Goal: Task Accomplishment & Management: Use online tool/utility

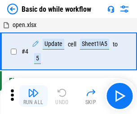
click at [33, 96] on img "button" at bounding box center [33, 92] width 11 height 11
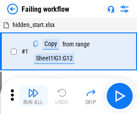
click at [33, 96] on img "button" at bounding box center [33, 92] width 11 height 11
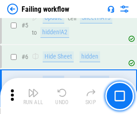
scroll to position [191, 0]
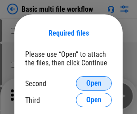
click at [94, 83] on span "Open" at bounding box center [93, 83] width 15 height 7
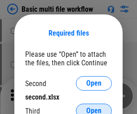
click at [94, 107] on span "Open" at bounding box center [93, 110] width 15 height 7
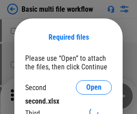
scroll to position [4, 0]
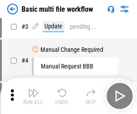
scroll to position [0, 0]
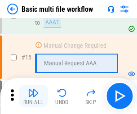
click at [33, 96] on img "button" at bounding box center [33, 92] width 11 height 11
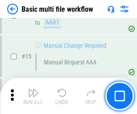
scroll to position [598, 0]
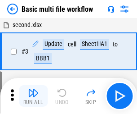
click at [33, 96] on img "button" at bounding box center [33, 92] width 11 height 11
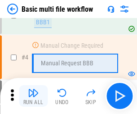
click at [33, 96] on img "button" at bounding box center [33, 92] width 11 height 11
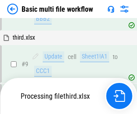
scroll to position [376, 0]
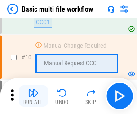
click at [33, 96] on img "button" at bounding box center [33, 92] width 11 height 11
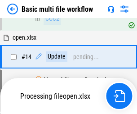
scroll to position [470, 0]
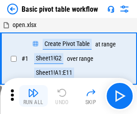
click at [33, 96] on img "button" at bounding box center [33, 92] width 11 height 11
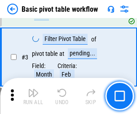
scroll to position [215, 0]
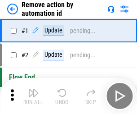
click at [33, 96] on img "button" at bounding box center [33, 92] width 11 height 11
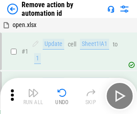
scroll to position [33, 0]
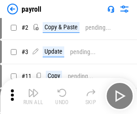
click at [33, 96] on img "button" at bounding box center [33, 92] width 11 height 11
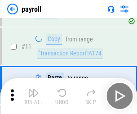
scroll to position [65, 0]
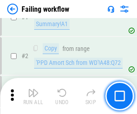
scroll to position [145, 0]
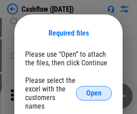
click at [94, 89] on span "Open" at bounding box center [93, 92] width 15 height 7
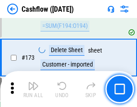
scroll to position [952, 0]
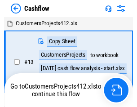
scroll to position [10, 0]
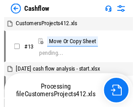
scroll to position [10, 0]
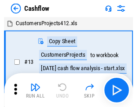
scroll to position [10, 0]
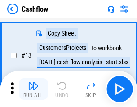
click at [33, 89] on img "button" at bounding box center [33, 85] width 11 height 11
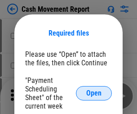
click at [94, 93] on span "Open" at bounding box center [93, 92] width 15 height 7
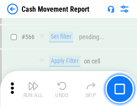
scroll to position [4120, 0]
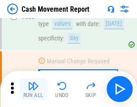
click at [33, 89] on img "button" at bounding box center [33, 85] width 11 height 11
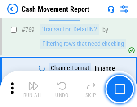
scroll to position [4995, 0]
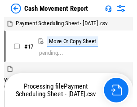
scroll to position [5, 0]
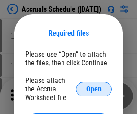
click at [94, 89] on span "Open" at bounding box center [93, 88] width 15 height 7
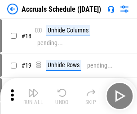
click at [33, 96] on img "button" at bounding box center [33, 92] width 11 height 11
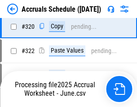
scroll to position [1672, 0]
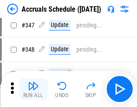
click at [33, 89] on img "button" at bounding box center [33, 85] width 11 height 11
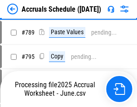
scroll to position [3776, 0]
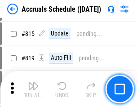
click at [33, 89] on img "button" at bounding box center [33, 85] width 11 height 11
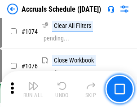
scroll to position [5384, 0]
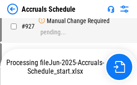
scroll to position [4847, 0]
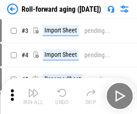
click at [33, 89] on img "button" at bounding box center [33, 92] width 11 height 11
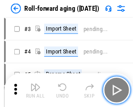
scroll to position [1, 0]
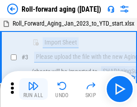
click at [33, 89] on img "button" at bounding box center [33, 85] width 11 height 11
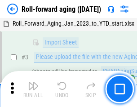
scroll to position [58, 0]
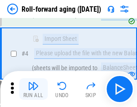
click at [33, 89] on img "button" at bounding box center [33, 85] width 11 height 11
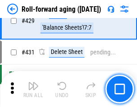
scroll to position [3117, 0]
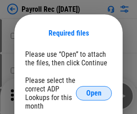
click at [94, 93] on span "Open" at bounding box center [93, 92] width 15 height 7
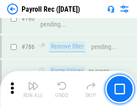
scroll to position [5619, 0]
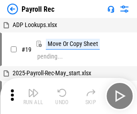
click at [33, 96] on img "button" at bounding box center [33, 92] width 11 height 11
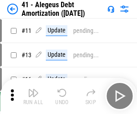
click at [33, 96] on img "button" at bounding box center [33, 92] width 11 height 11
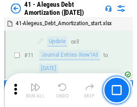
scroll to position [111, 0]
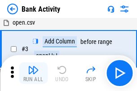
click at [33, 73] on img "button" at bounding box center [33, 70] width 11 height 11
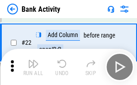
scroll to position [241, 0]
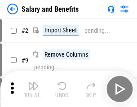
click at [33, 89] on img "button" at bounding box center [33, 85] width 11 height 11
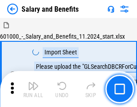
scroll to position [12, 0]
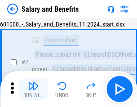
click at [33, 89] on img "button" at bounding box center [33, 85] width 11 height 11
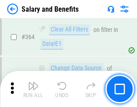
scroll to position [4233, 0]
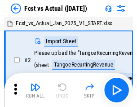
scroll to position [12, 0]
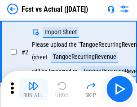
click at [33, 89] on img "button" at bounding box center [33, 85] width 11 height 11
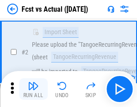
click at [33, 89] on img "button" at bounding box center [33, 85] width 11 height 11
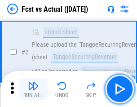
scroll to position [84, 0]
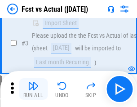
click at [33, 89] on img "button" at bounding box center [33, 85] width 11 height 11
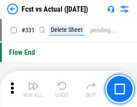
scroll to position [4303, 0]
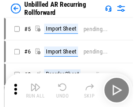
scroll to position [19, 0]
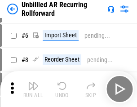
click at [33, 89] on img "button" at bounding box center [33, 85] width 11 height 11
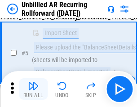
click at [33, 89] on img "button" at bounding box center [33, 85] width 11 height 11
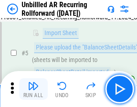
scroll to position [85, 0]
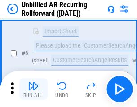
click at [33, 89] on img "button" at bounding box center [33, 85] width 11 height 11
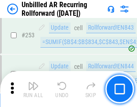
scroll to position [3053, 0]
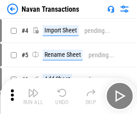
click at [33, 89] on img "button" at bounding box center [33, 92] width 11 height 11
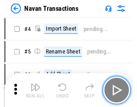
scroll to position [14, 0]
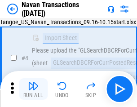
click at [33, 89] on img "button" at bounding box center [33, 85] width 11 height 11
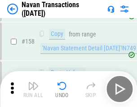
scroll to position [2914, 0]
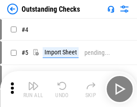
click at [33, 89] on img "button" at bounding box center [33, 85] width 11 height 11
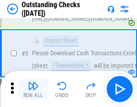
click at [33, 89] on img "button" at bounding box center [33, 85] width 11 height 11
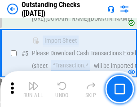
scroll to position [94, 0]
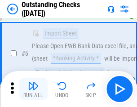
click at [33, 89] on img "button" at bounding box center [33, 85] width 11 height 11
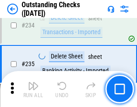
scroll to position [2730, 0]
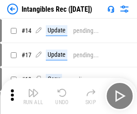
click at [33, 96] on img "button" at bounding box center [33, 92] width 11 height 11
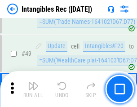
scroll to position [350, 0]
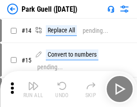
click at [33, 89] on img "button" at bounding box center [33, 85] width 11 height 11
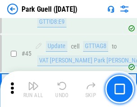
scroll to position [1124, 0]
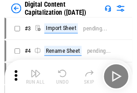
scroll to position [26, 0]
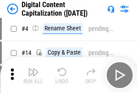
click at [33, 76] on img "button" at bounding box center [33, 72] width 11 height 11
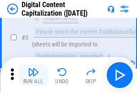
click at [33, 76] on img "button" at bounding box center [33, 72] width 11 height 11
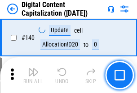
scroll to position [953, 0]
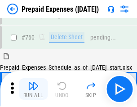
click at [33, 89] on img "button" at bounding box center [33, 85] width 11 height 11
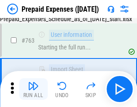
click at [33, 89] on img "button" at bounding box center [33, 85] width 11 height 11
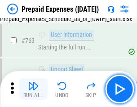
scroll to position [2544, 0]
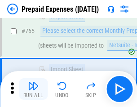
click at [33, 89] on img "button" at bounding box center [33, 85] width 11 height 11
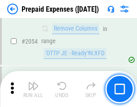
scroll to position [9396, 0]
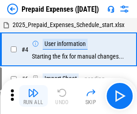
click at [33, 96] on img "button" at bounding box center [33, 92] width 11 height 11
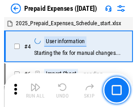
scroll to position [40, 0]
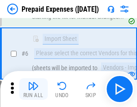
click at [33, 89] on img "button" at bounding box center [33, 85] width 11 height 11
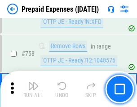
scroll to position [3203, 0]
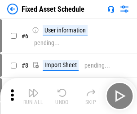
click at [33, 96] on img "button" at bounding box center [33, 92] width 11 height 11
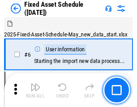
scroll to position [49, 0]
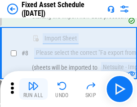
click at [33, 89] on img "button" at bounding box center [33, 85] width 11 height 11
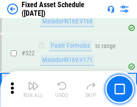
scroll to position [3124, 0]
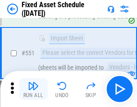
click at [33, 89] on img "button" at bounding box center [33, 85] width 11 height 11
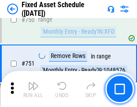
scroll to position [4382, 0]
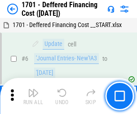
scroll to position [108, 0]
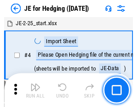
scroll to position [1, 0]
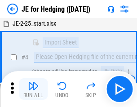
click at [33, 89] on img "button" at bounding box center [33, 85] width 11 height 11
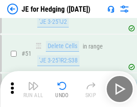
scroll to position [582, 0]
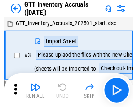
scroll to position [1, 0]
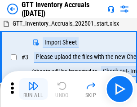
click at [33, 89] on img "button" at bounding box center [33, 85] width 11 height 11
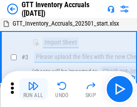
click at [33, 89] on img "button" at bounding box center [33, 85] width 11 height 11
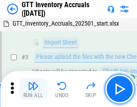
scroll to position [58, 0]
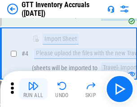
click at [33, 89] on img "button" at bounding box center [33, 85] width 11 height 11
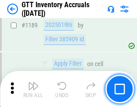
scroll to position [7340, 0]
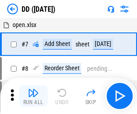
click at [33, 96] on img "button" at bounding box center [33, 92] width 11 height 11
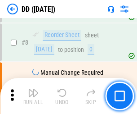
scroll to position [87, 0]
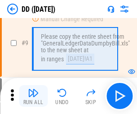
click at [33, 96] on img "button" at bounding box center [33, 92] width 11 height 11
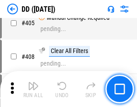
scroll to position [4022, 0]
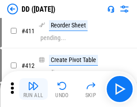
click at [33, 89] on img "button" at bounding box center [33, 85] width 11 height 11
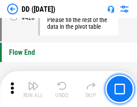
scroll to position [4302, 0]
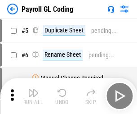
click at [33, 96] on img "button" at bounding box center [33, 92] width 11 height 11
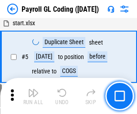
scroll to position [108, 0]
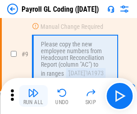
click at [33, 96] on img "button" at bounding box center [33, 92] width 11 height 11
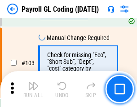
scroll to position [2109, 0]
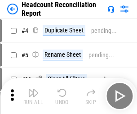
click at [33, 96] on img "button" at bounding box center [33, 92] width 11 height 11
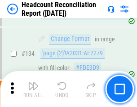
scroll to position [1081, 0]
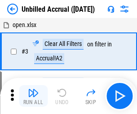
click at [33, 96] on img "button" at bounding box center [33, 92] width 11 height 11
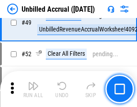
scroll to position [815, 0]
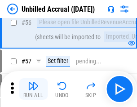
click at [33, 89] on img "button" at bounding box center [33, 85] width 11 height 11
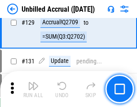
scroll to position [2677, 0]
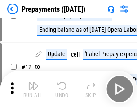
scroll to position [56, 0]
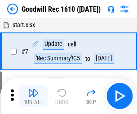
click at [33, 96] on img "button" at bounding box center [33, 92] width 11 height 11
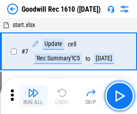
scroll to position [154, 0]
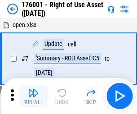
click at [33, 96] on img "button" at bounding box center [33, 92] width 11 height 11
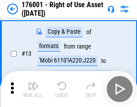
scroll to position [58, 0]
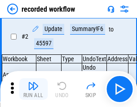
click at [33, 89] on img "button" at bounding box center [33, 85] width 11 height 11
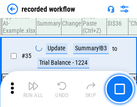
scroll to position [2810, 0]
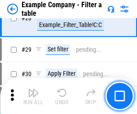
scroll to position [823, 0]
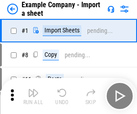
click at [33, 89] on img "button" at bounding box center [33, 92] width 11 height 11
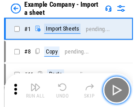
scroll to position [14, 0]
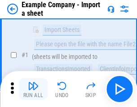
click at [33, 89] on img "button" at bounding box center [33, 85] width 11 height 11
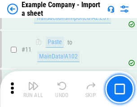
scroll to position [199, 0]
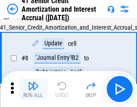
click at [33, 89] on img "button" at bounding box center [33, 85] width 11 height 11
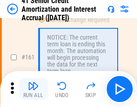
click at [33, 89] on img "button" at bounding box center [33, 85] width 11 height 11
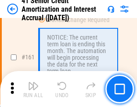
scroll to position [961, 0]
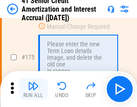
click at [33, 89] on img "button" at bounding box center [33, 85] width 11 height 11
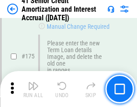
scroll to position [1053, 0]
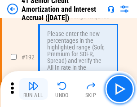
click at [33, 89] on img "button" at bounding box center [33, 85] width 11 height 11
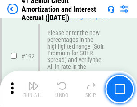
scroll to position [1147, 0]
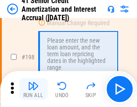
click at [33, 89] on img "button" at bounding box center [33, 85] width 11 height 11
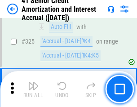
scroll to position [2296, 0]
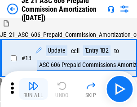
click at [33, 89] on img "button" at bounding box center [33, 85] width 11 height 11
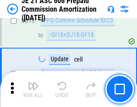
scroll to position [1678, 0]
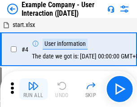
click at [33, 89] on img "button" at bounding box center [33, 85] width 11 height 11
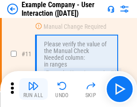
click at [33, 89] on img "button" at bounding box center [33, 85] width 11 height 11
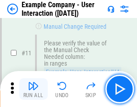
scroll to position [195, 0]
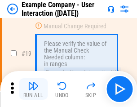
click at [33, 89] on img "button" at bounding box center [33, 85] width 11 height 11
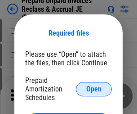
click at [94, 89] on span "Open" at bounding box center [93, 88] width 15 height 7
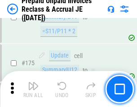
scroll to position [1214, 0]
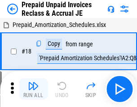
click at [33, 89] on img "button" at bounding box center [33, 85] width 11 height 11
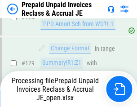
scroll to position [652, 0]
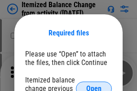
click at [94, 85] on span "Open" at bounding box center [93, 88] width 15 height 7
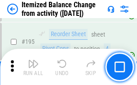
scroll to position [1730, 0]
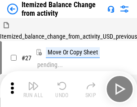
scroll to position [14, 0]
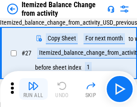
click at [33, 89] on img "button" at bounding box center [33, 85] width 11 height 11
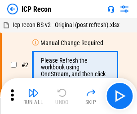
scroll to position [4, 0]
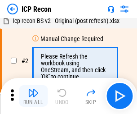
click at [33, 96] on img "button" at bounding box center [33, 92] width 11 height 11
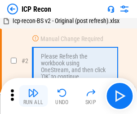
click at [33, 96] on img "button" at bounding box center [33, 92] width 11 height 11
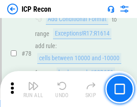
scroll to position [881, 0]
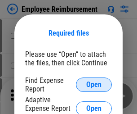
click at [94, 85] on span "Open" at bounding box center [93, 84] width 15 height 7
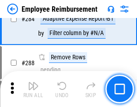
scroll to position [2443, 0]
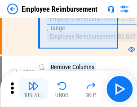
click at [33, 89] on img "button" at bounding box center [33, 85] width 11 height 11
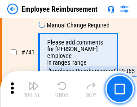
scroll to position [6307, 0]
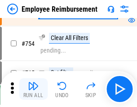
click at [33, 89] on img "button" at bounding box center [33, 85] width 11 height 11
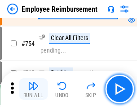
click at [33, 89] on img "button" at bounding box center [33, 85] width 11 height 11
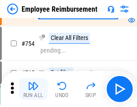
click at [33, 89] on img "button" at bounding box center [33, 85] width 11 height 11
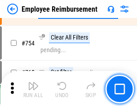
click at [33, 89] on img "button" at bounding box center [33, 85] width 11 height 11
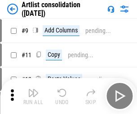
click at [33, 96] on img "button" at bounding box center [33, 92] width 11 height 11
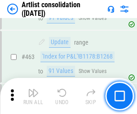
scroll to position [3936, 0]
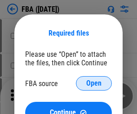
click at [94, 83] on span "Open" at bounding box center [93, 83] width 15 height 7
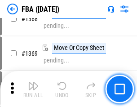
scroll to position [9654, 0]
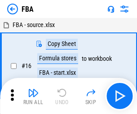
scroll to position [9, 0]
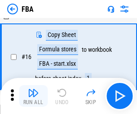
click at [33, 96] on img "button" at bounding box center [33, 92] width 11 height 11
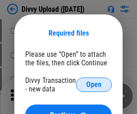
click at [94, 85] on span "Open" at bounding box center [93, 84] width 15 height 7
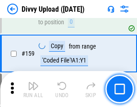
scroll to position [931, 0]
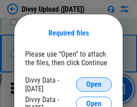
click at [94, 85] on span "Open" at bounding box center [93, 84] width 15 height 7
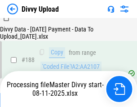
scroll to position [1058, 0]
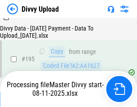
scroll to position [1256, 0]
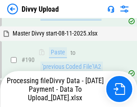
scroll to position [1204, 0]
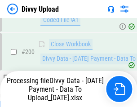
scroll to position [1410, 0]
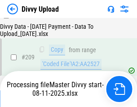
scroll to position [1653, 0]
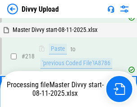
scroll to position [1897, 0]
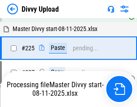
scroll to position [2095, 0]
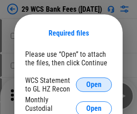
click at [94, 85] on span "Open" at bounding box center [93, 84] width 15 height 7
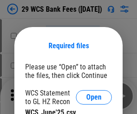
scroll to position [13, 0]
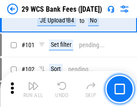
scroll to position [876, 0]
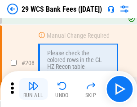
click at [33, 89] on img "button" at bounding box center [33, 85] width 11 height 11
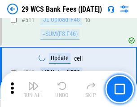
scroll to position [4523, 0]
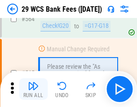
click at [33, 89] on img "button" at bounding box center [33, 85] width 11 height 11
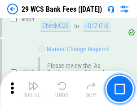
scroll to position [4861, 0]
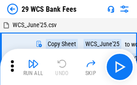
scroll to position [16, 0]
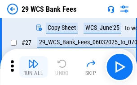
click at [33, 67] on img "button" at bounding box center [33, 63] width 11 height 11
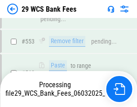
scroll to position [4799, 0]
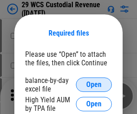
click at [94, 85] on span "Open" at bounding box center [93, 84] width 15 height 7
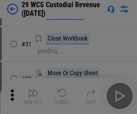
scroll to position [193, 0]
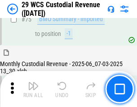
scroll to position [939, 0]
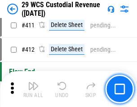
click at [33, 89] on img "button" at bounding box center [33, 85] width 11 height 11
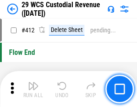
scroll to position [4293, 0]
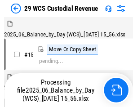
scroll to position [22, 0]
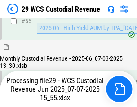
scroll to position [939, 0]
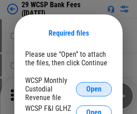
click at [94, 89] on span "Open" at bounding box center [93, 88] width 15 height 7
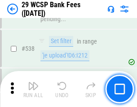
scroll to position [3454, 0]
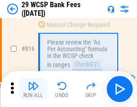
click at [33, 89] on img "button" at bounding box center [33, 85] width 11 height 11
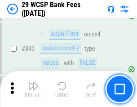
scroll to position [5703, 0]
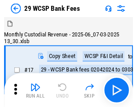
scroll to position [22, 0]
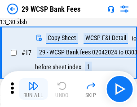
click at [33, 89] on img "button" at bounding box center [33, 85] width 11 height 11
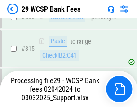
scroll to position [5481, 0]
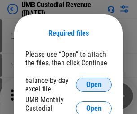
click at [94, 85] on span "Open" at bounding box center [93, 84] width 15 height 7
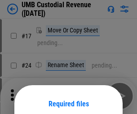
scroll to position [71, 0]
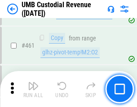
scroll to position [3667, 0]
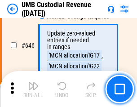
click at [33, 89] on img "button" at bounding box center [33, 85] width 11 height 11
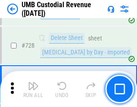
scroll to position [5545, 0]
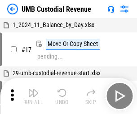
scroll to position [7, 0]
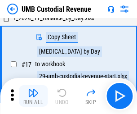
click at [33, 96] on img "button" at bounding box center [33, 92] width 11 height 11
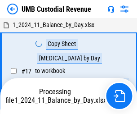
scroll to position [7, 0]
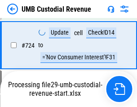
scroll to position [5486, 0]
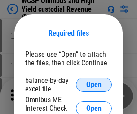
click at [94, 85] on span "Open" at bounding box center [93, 84] width 15 height 7
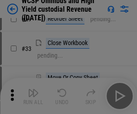
scroll to position [205, 0]
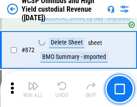
scroll to position [7608, 0]
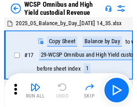
scroll to position [5, 0]
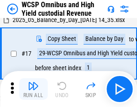
click at [33, 89] on img "button" at bounding box center [33, 85] width 11 height 11
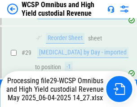
scroll to position [187, 0]
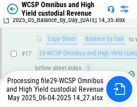
scroll to position [187, 0]
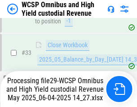
scroll to position [657, 0]
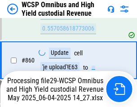
scroll to position [7587, 0]
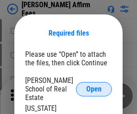
click at [94, 85] on span "Open" at bounding box center [93, 88] width 15 height 7
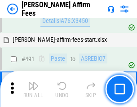
scroll to position [2444, 0]
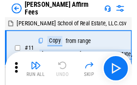
scroll to position [9, 0]
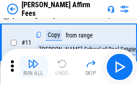
click at [33, 67] on img "button" at bounding box center [33, 63] width 11 height 11
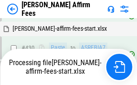
scroll to position [2040, 0]
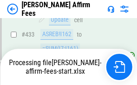
scroll to position [2371, 0]
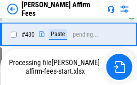
scroll to position [2079, 0]
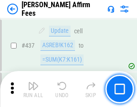
scroll to position [2346, 0]
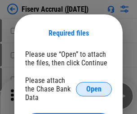
click at [94, 85] on span "Open" at bounding box center [93, 88] width 15 height 7
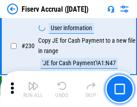
scroll to position [2848, 0]
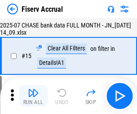
click at [33, 96] on img "button" at bounding box center [33, 92] width 11 height 11
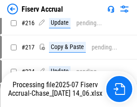
scroll to position [2838, 0]
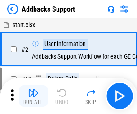
click at [33, 89] on img "button" at bounding box center [33, 92] width 11 height 11
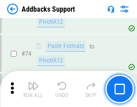
scroll to position [654, 0]
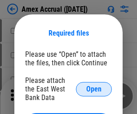
click at [94, 89] on span "Open" at bounding box center [93, 88] width 15 height 7
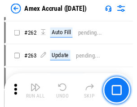
scroll to position [2038, 0]
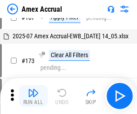
click at [33, 96] on img "button" at bounding box center [33, 92] width 11 height 11
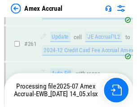
scroll to position [2451, 0]
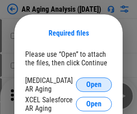
click at [94, 83] on span "Open" at bounding box center [93, 84] width 15 height 7
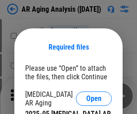
scroll to position [14, 0]
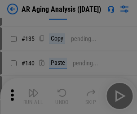
scroll to position [271, 0]
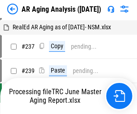
scroll to position [9, 0]
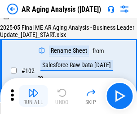
click at [33, 96] on img "button" at bounding box center [33, 92] width 11 height 11
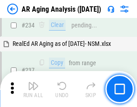
scroll to position [1393, 0]
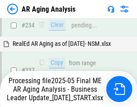
scroll to position [1420, 0]
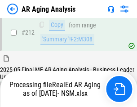
scroll to position [1344, 0]
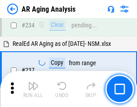
scroll to position [1383, 0]
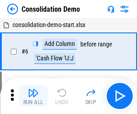
click at [33, 96] on img "button" at bounding box center [33, 92] width 11 height 11
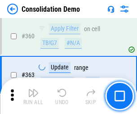
scroll to position [3013, 0]
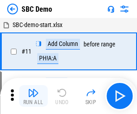
click at [33, 96] on img "button" at bounding box center [33, 92] width 11 height 11
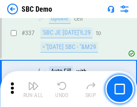
scroll to position [2365, 0]
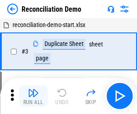
click at [33, 96] on img "button" at bounding box center [33, 92] width 11 height 11
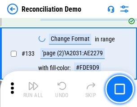
scroll to position [1067, 0]
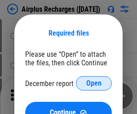
click at [94, 83] on span "Open" at bounding box center [93, 83] width 15 height 7
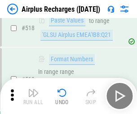
scroll to position [3868, 0]
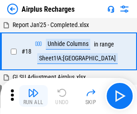
click at [33, 96] on img "button" at bounding box center [33, 92] width 11 height 11
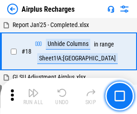
scroll to position [40, 0]
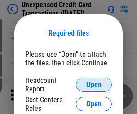
click at [94, 85] on span "Open" at bounding box center [93, 84] width 15 height 7
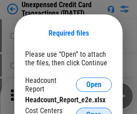
click at [94, 111] on span "Open" at bounding box center [93, 114] width 15 height 7
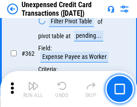
scroll to position [2312, 0]
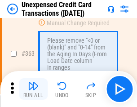
click at [33, 89] on img "button" at bounding box center [33, 85] width 11 height 11
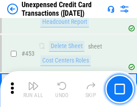
scroll to position [3066, 0]
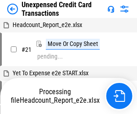
scroll to position [14, 0]
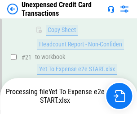
scroll to position [146, 0]
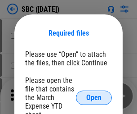
click at [94, 97] on span "Open" at bounding box center [93, 97] width 15 height 7
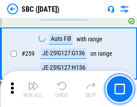
scroll to position [1757, 0]
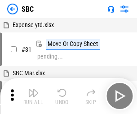
scroll to position [9, 0]
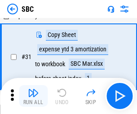
click at [33, 96] on img "button" at bounding box center [33, 92] width 11 height 11
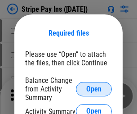
click at [94, 89] on span "Open" at bounding box center [93, 88] width 15 height 7
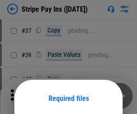
scroll to position [65, 0]
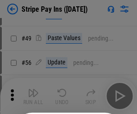
scroll to position [163, 0]
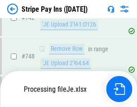
scroll to position [4660, 0]
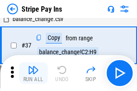
click at [33, 73] on img "button" at bounding box center [33, 70] width 11 height 11
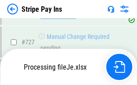
scroll to position [4640, 0]
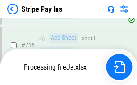
scroll to position [4640, 0]
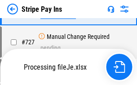
scroll to position [4640, 0]
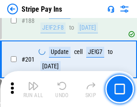
scroll to position [1280, 0]
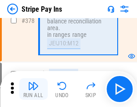
click at [33, 89] on img "button" at bounding box center [33, 85] width 11 height 11
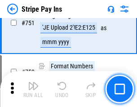
scroll to position [4629, 0]
